Goal: Transaction & Acquisition: Purchase product/service

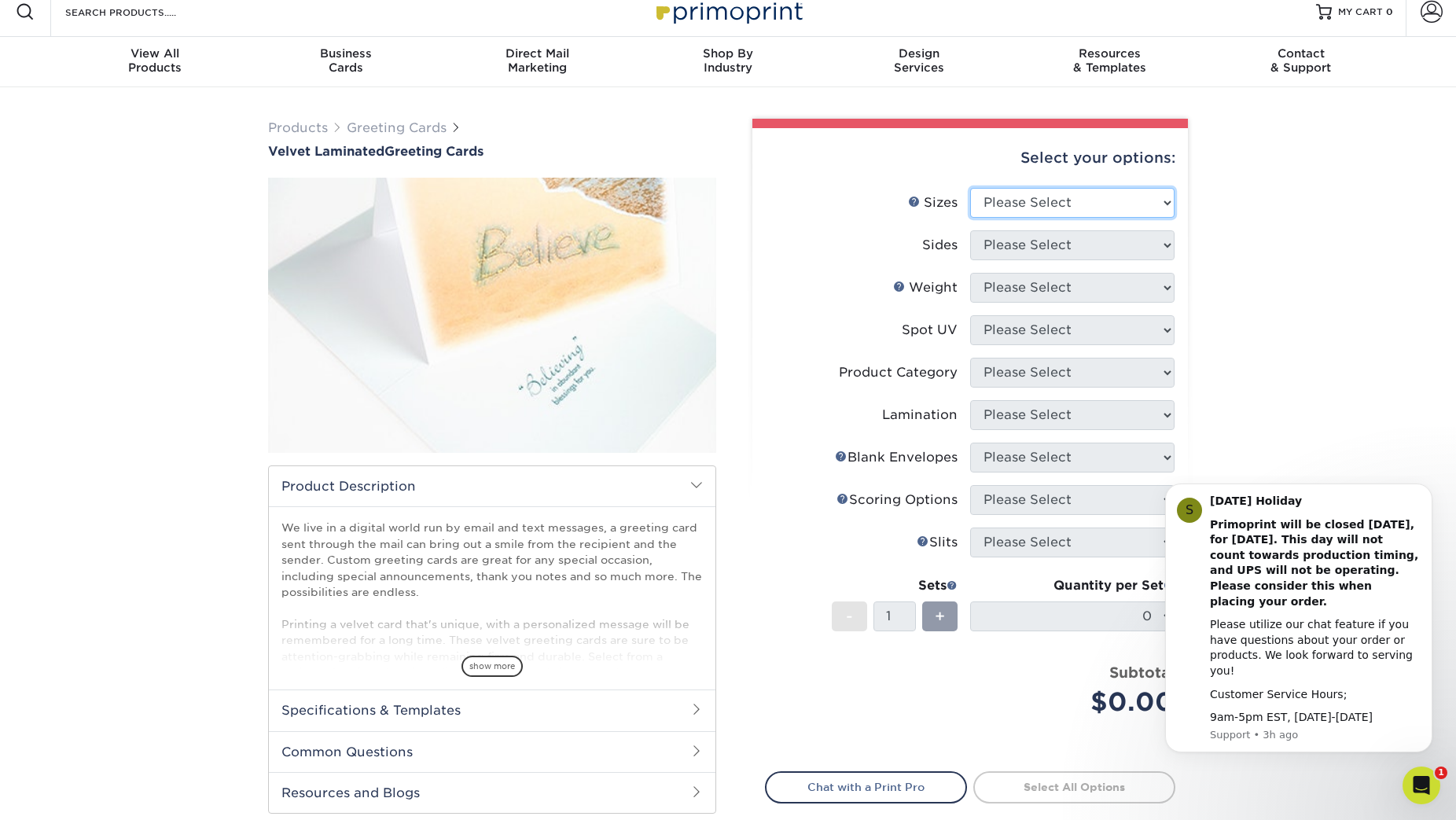
scroll to position [18, 0]
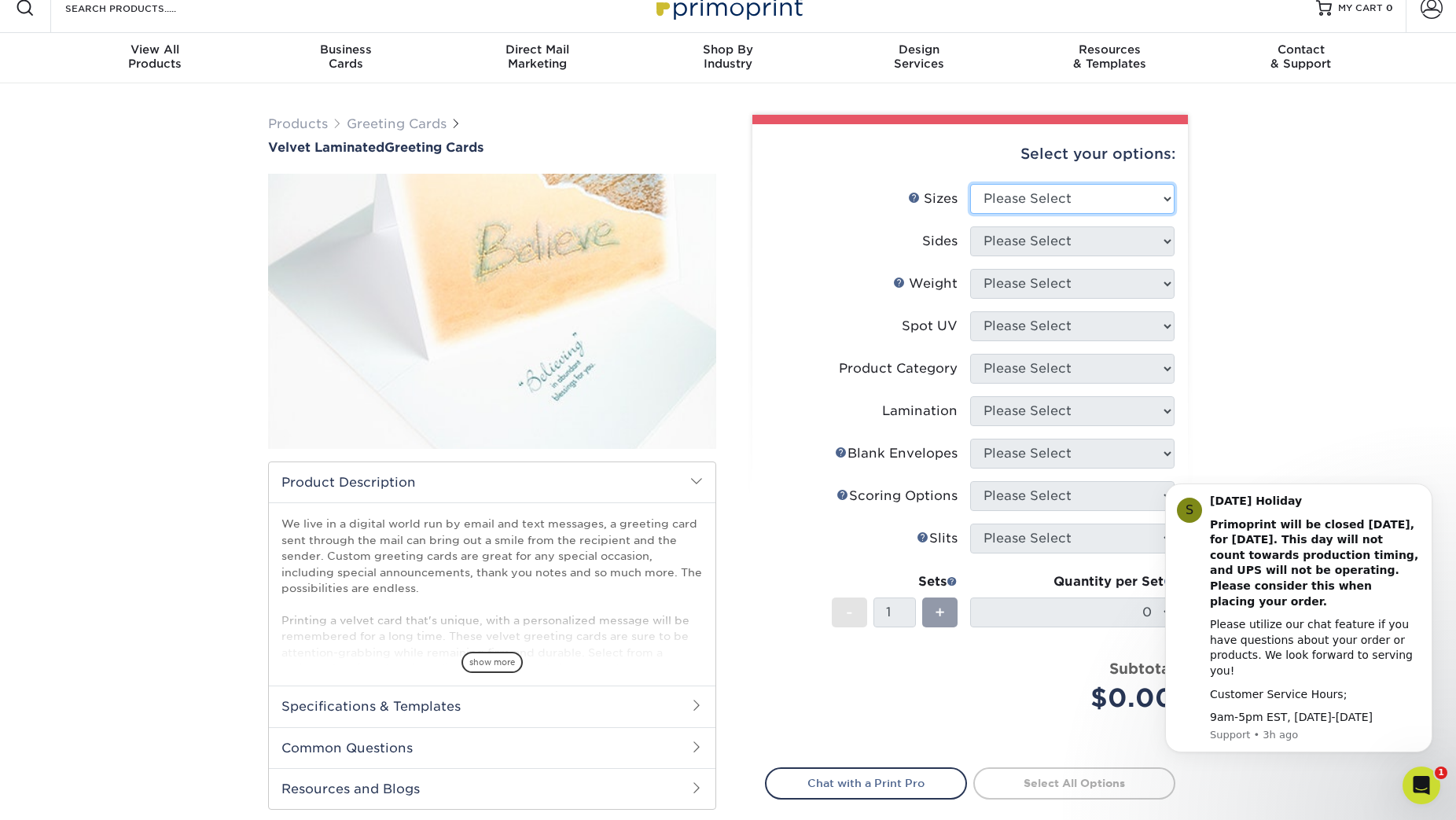
click at [1020, 196] on select "Please Select 4.25" x 11" 5.5" x 8.5" 6" x 9" 6" x 12" 7" x 10" 8.5" x 11"" at bounding box center [1072, 199] width 204 height 30
select select "6.00x12.00"
click at [970, 184] on select "Please Select 4.25" x 11" 5.5" x 8.5" 6" x 9" 6" x 12" 7" x 10" 8.5" x 11"" at bounding box center [1072, 199] width 204 height 30
click at [1079, 249] on select "Please Select Print Both Sides Print Front Only" at bounding box center [1072, 241] width 204 height 30
select select "13abbda7-1d64-4f25-8bb2-c179b224825d"
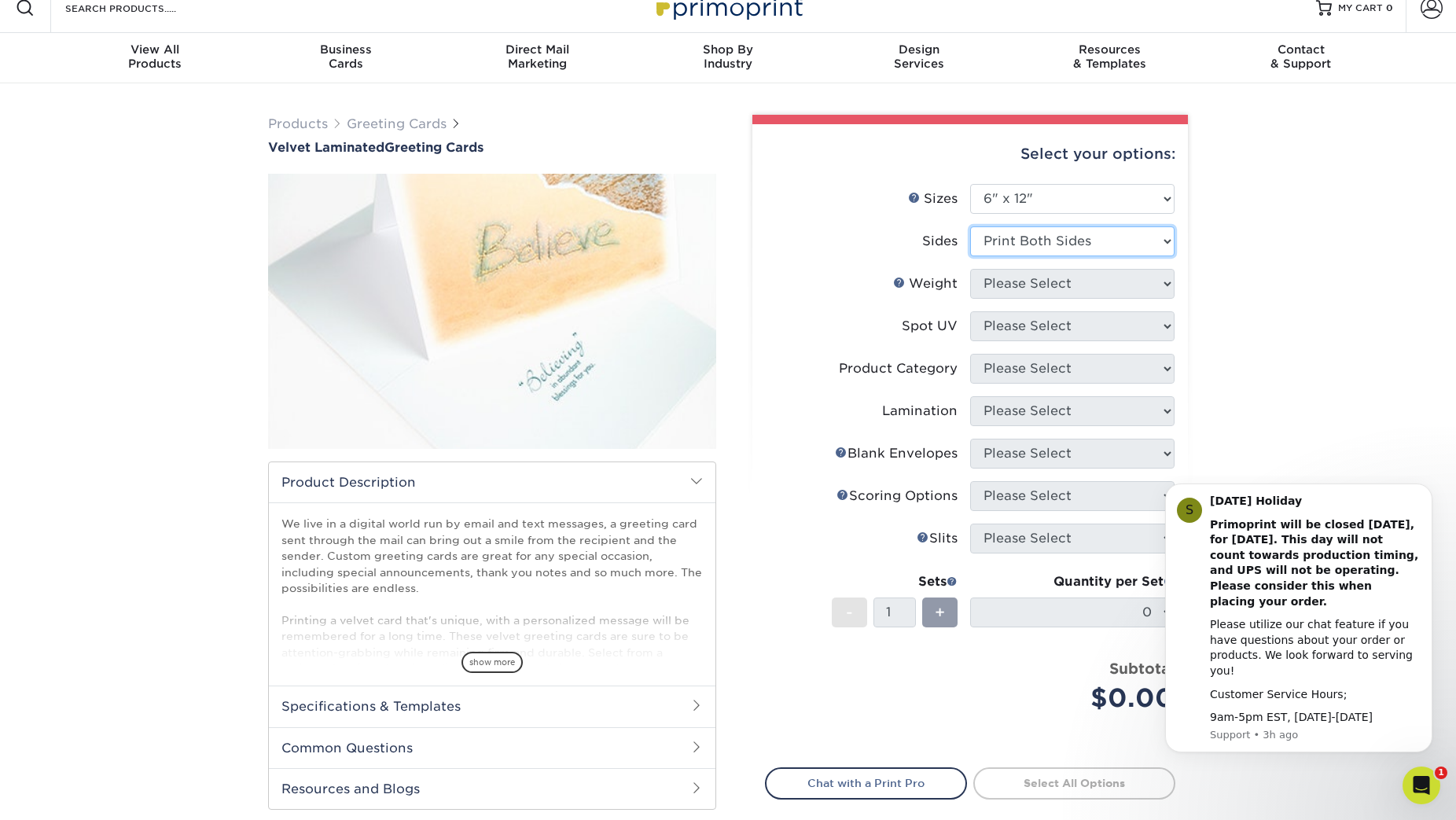
click at [970, 227] on select "Please Select Print Both Sides Print Front Only" at bounding box center [1072, 241] width 204 height 30
click at [1082, 293] on select "Please Select 16PT" at bounding box center [1072, 284] width 204 height 30
select select "16PT"
click at [970, 269] on select "Please Select 16PT" at bounding box center [1072, 284] width 204 height 30
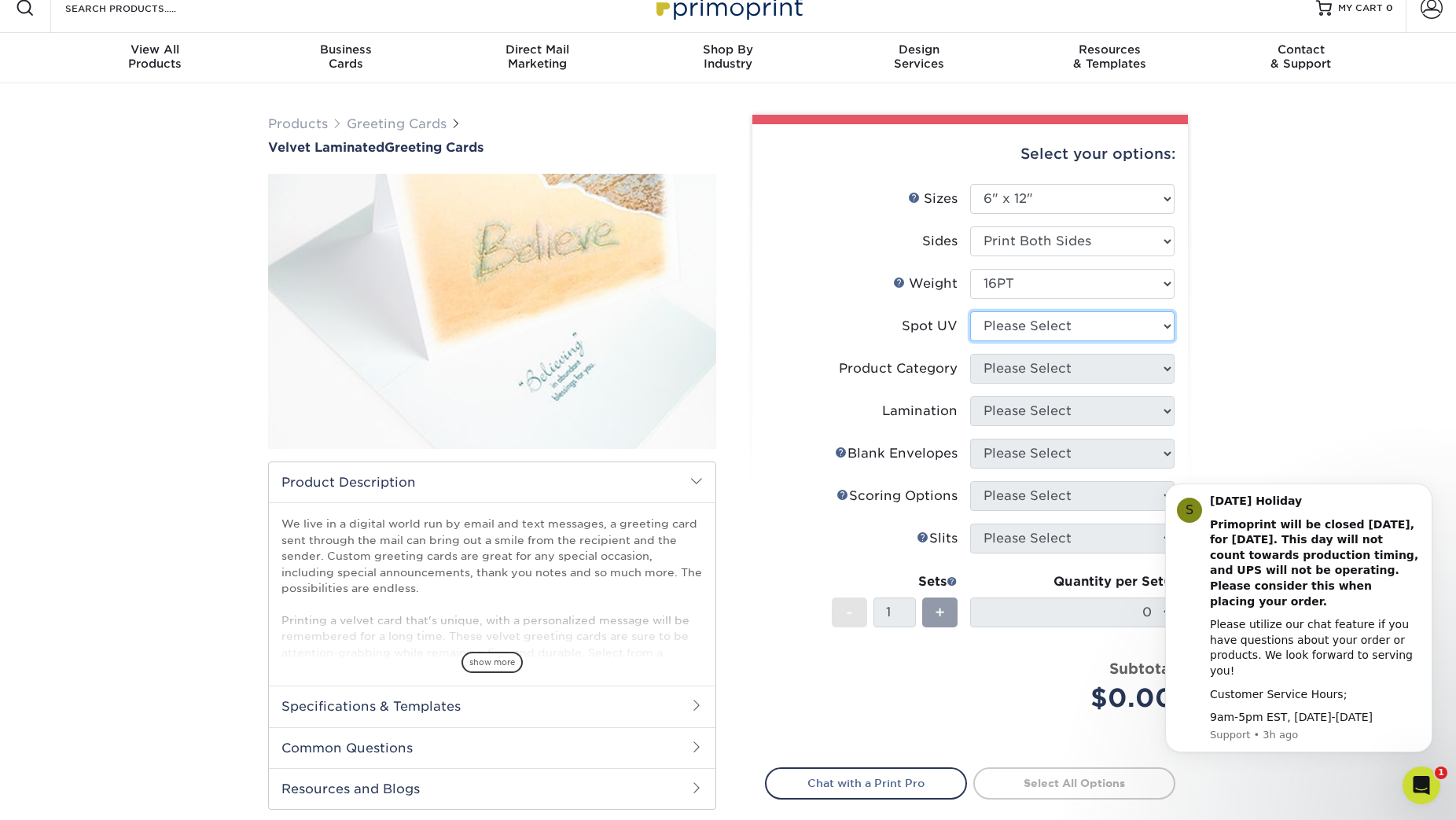
click at [1090, 321] on select "Please Select No Spot UV Front and Back (Both Sides) Front Only Back Only" at bounding box center [1072, 326] width 204 height 30
click at [1056, 325] on select "Please Select No Spot UV Front and Back (Both Sides) Front Only Back Only" at bounding box center [1072, 326] width 204 height 30
select select "3"
click at [970, 311] on select "Please Select No Spot UV Front and Back (Both Sides) Front Only Back Only" at bounding box center [1072, 326] width 204 height 30
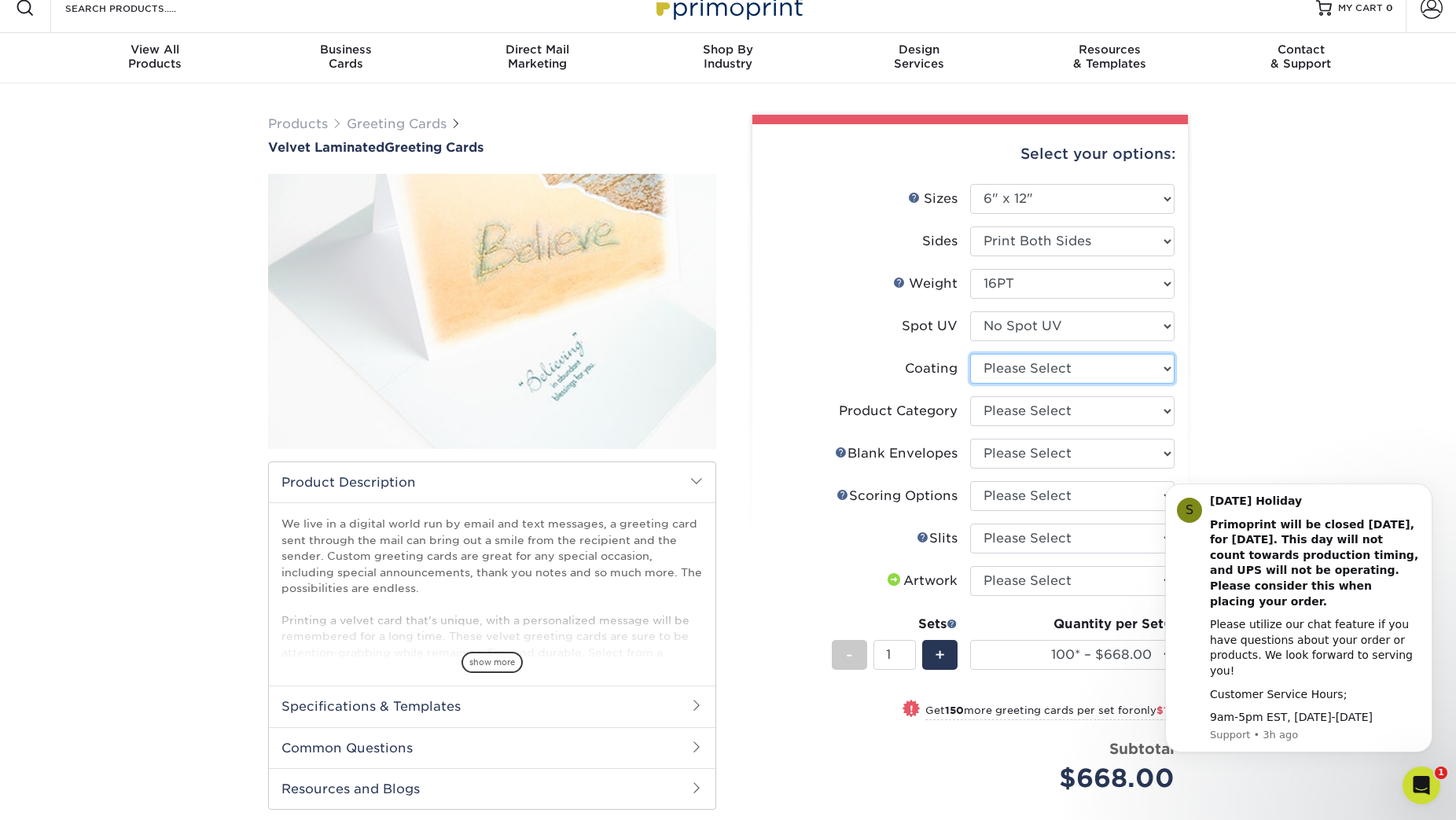
click at [1062, 363] on select at bounding box center [1072, 369] width 204 height 30
select select "3e7618de-abca-4bda-9f97-8b9129e913d8"
click at [970, 354] on select at bounding box center [1072, 369] width 204 height 30
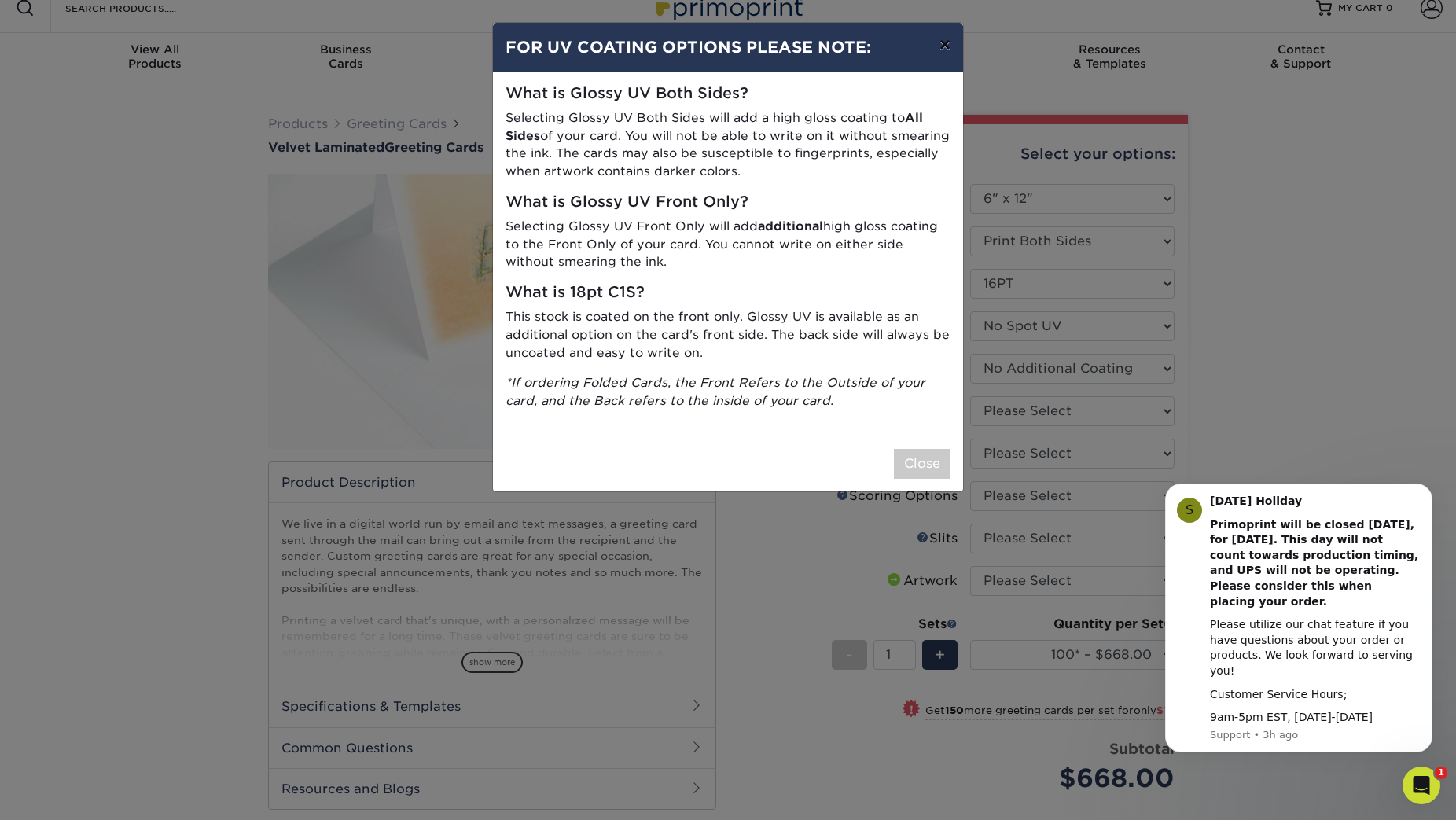
click at [947, 46] on button "×" at bounding box center [944, 45] width 36 height 44
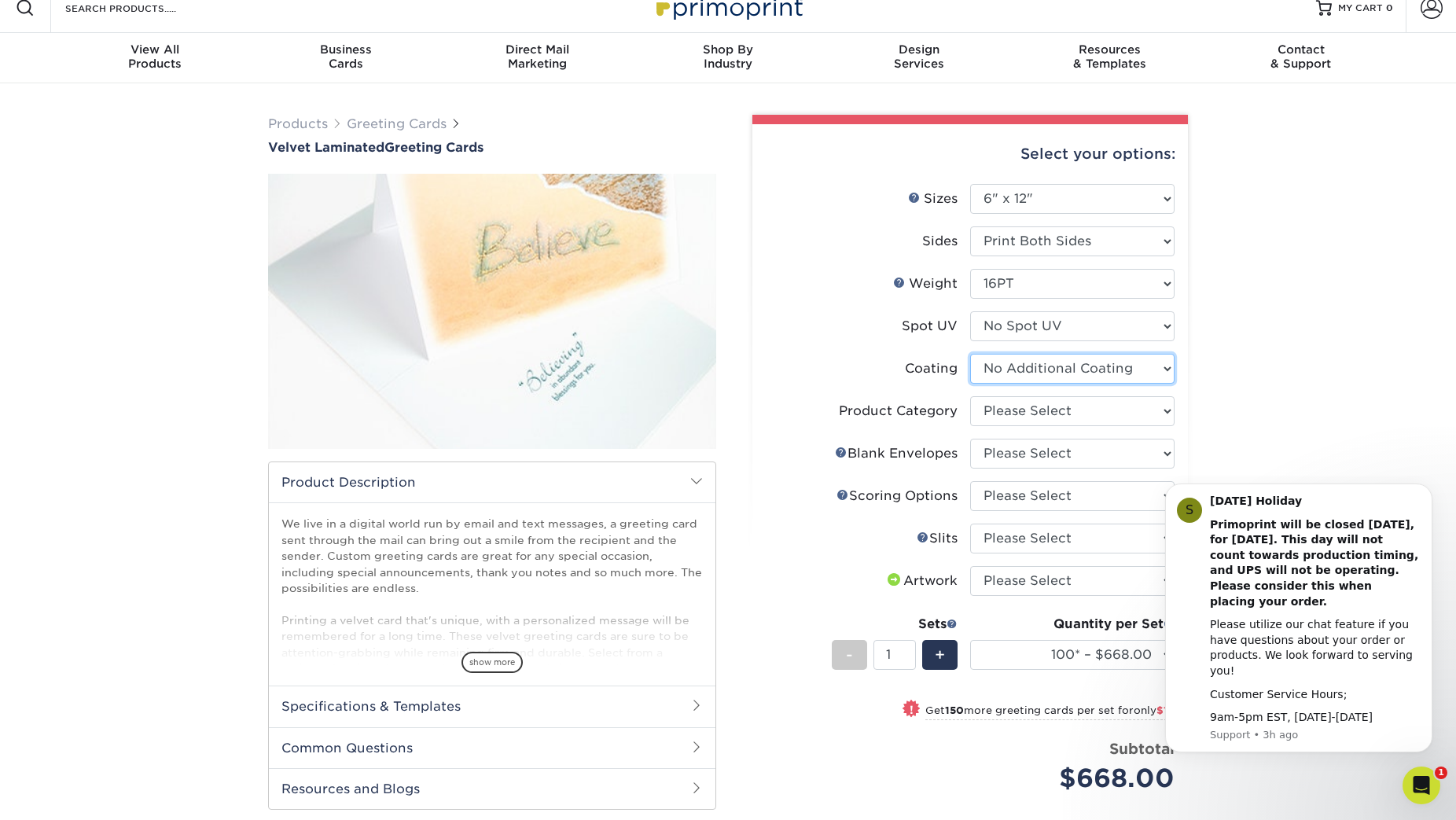
click at [1066, 369] on select at bounding box center [1072, 369] width 204 height 30
click at [970, 354] on select at bounding box center [1072, 369] width 204 height 30
click at [1060, 411] on select "Please Select Greeting Cards" at bounding box center [1072, 411] width 204 height 30
select select "b7f8198f-f281-4438-a52e-cd7a5c5c0cfc"
click at [970, 397] on select "Please Select Greeting Cards" at bounding box center [1072, 411] width 204 height 30
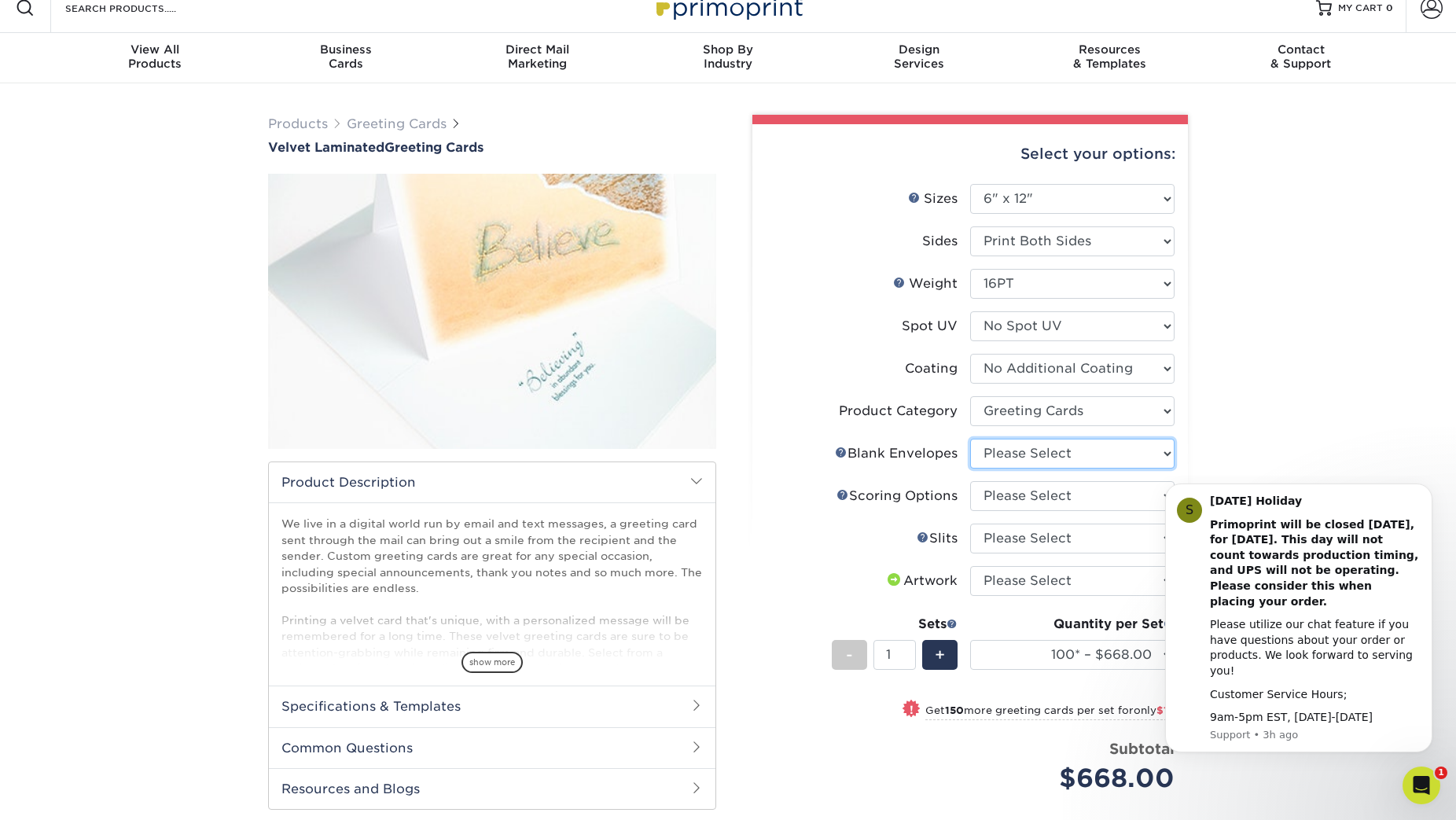
click at [1063, 453] on select "Please Select No Blank Envelopes Yes 100 Envelopes 6.5X6.5 Yes 250 Envelopes 6.…" at bounding box center [1072, 453] width 204 height 30
select select "c16c5458-84ff-4b29-b2e4-d596021c1259"
click at [970, 438] on select "Please Select No Blank Envelopes Yes 100 Envelopes 6.5X6.5 Yes 250 Envelopes 6.…" at bounding box center [1072, 453] width 204 height 30
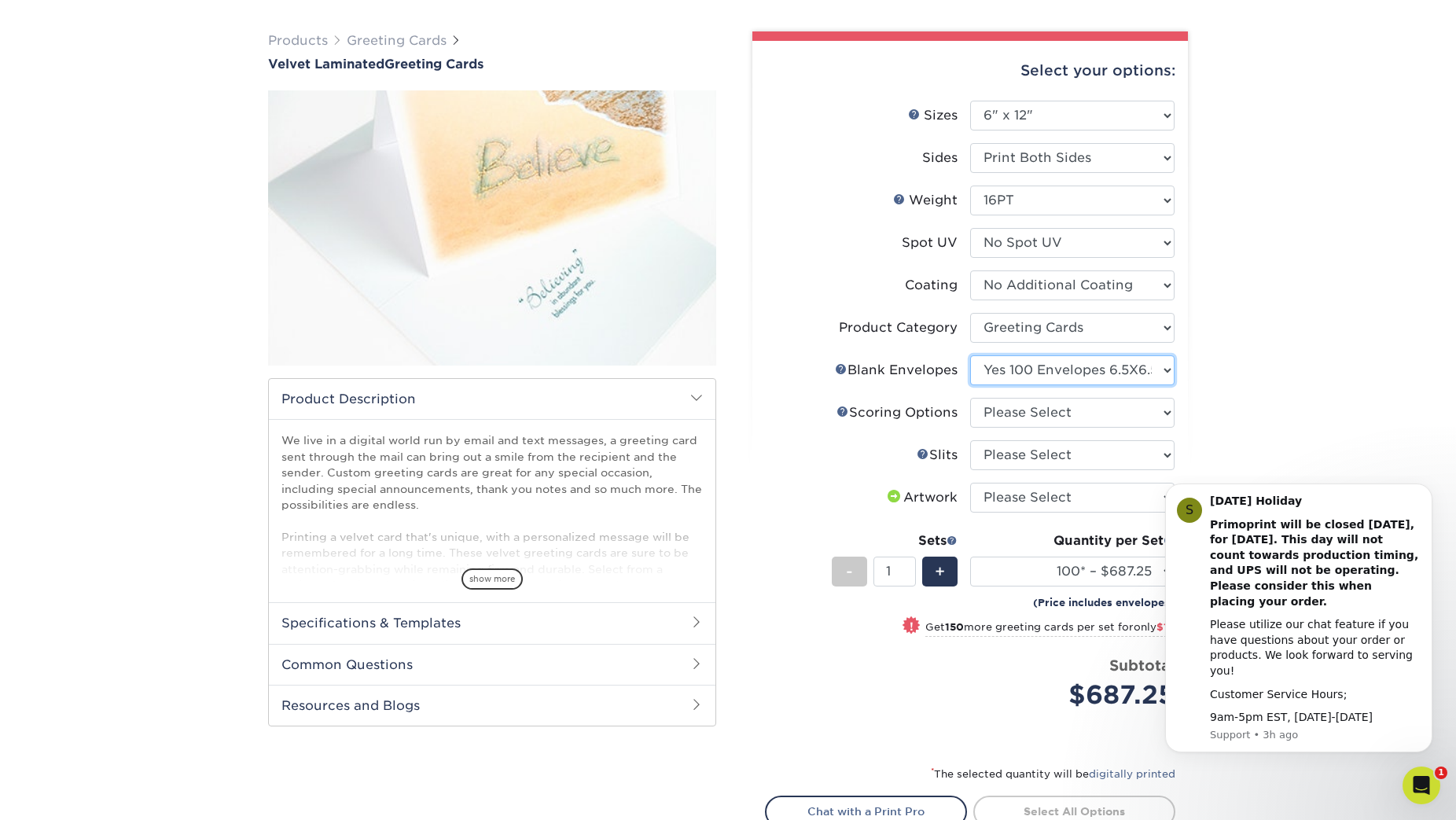
scroll to position [102, 0]
click at [1070, 408] on select "Please Select Score in Half" at bounding box center [1072, 411] width 204 height 30
select select "b23166fa-223a-4016-b2d3-d3438452c7d9"
click at [970, 397] on select "Please Select Score in Half" at bounding box center [1072, 411] width 204 height 30
click at [1069, 452] on select "Please Select Moon Slits Bottom Panel Moon Slits Right Panel No Gift Card Slits…" at bounding box center [1072, 453] width 204 height 30
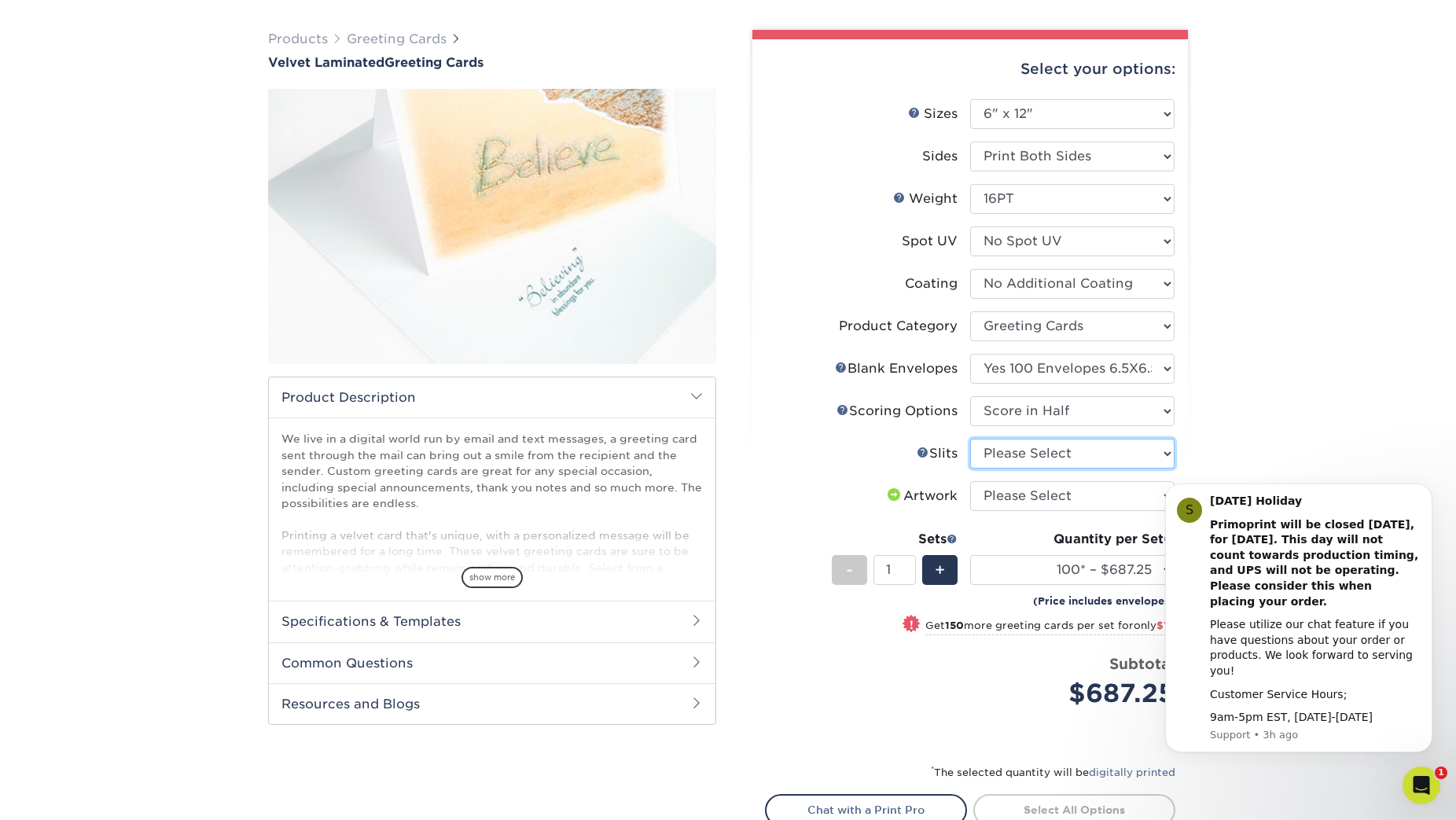
click at [970, 438] on select "Please Select Moon Slits Bottom Panel Moon Slits Right Panel No Gift Card Slits…" at bounding box center [1072, 453] width 204 height 30
click at [996, 501] on select "Please Select I will upload files I need a design - $75" at bounding box center [1072, 496] width 204 height 30
select select "upload"
click at [970, 481] on select "Please Select I will upload files I need a design - $75" at bounding box center [1072, 496] width 204 height 30
click at [1280, 388] on div "Products Greeting Cards Velvet Laminated Greeting Cards show more /" at bounding box center [728, 488] width 1456 height 979
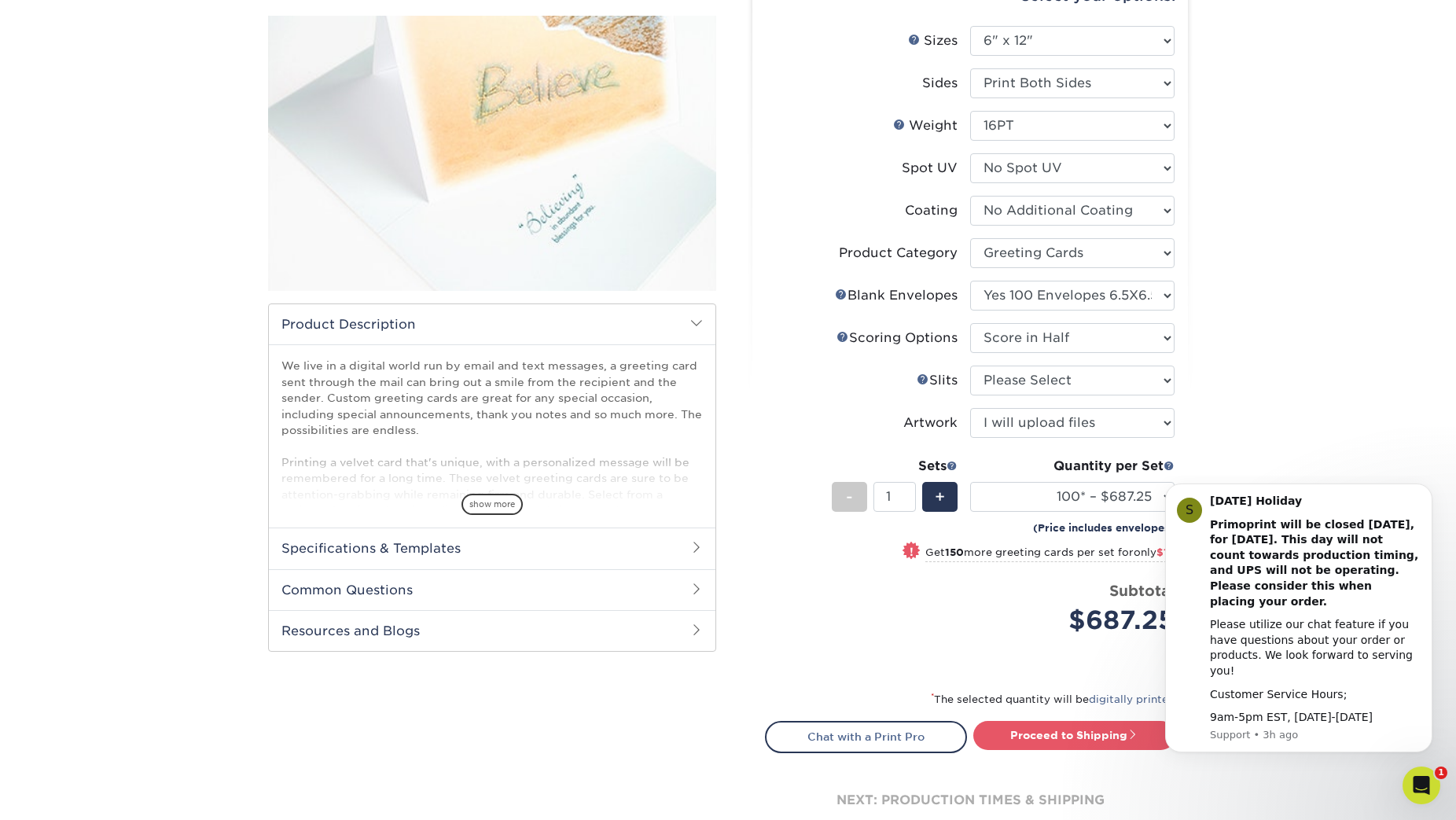
scroll to position [175, 0]
